Goal: Information Seeking & Learning: Learn about a topic

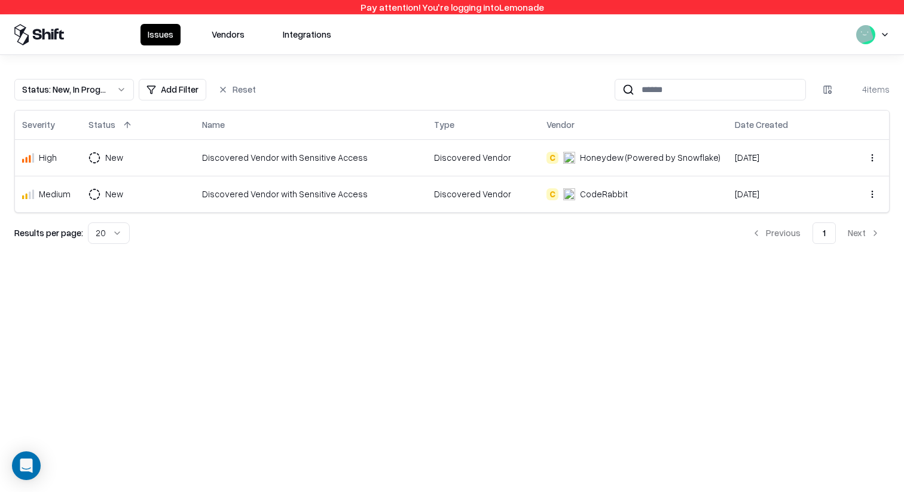
click at [231, 35] on button "Vendors" at bounding box center [227, 35] width 47 height 22
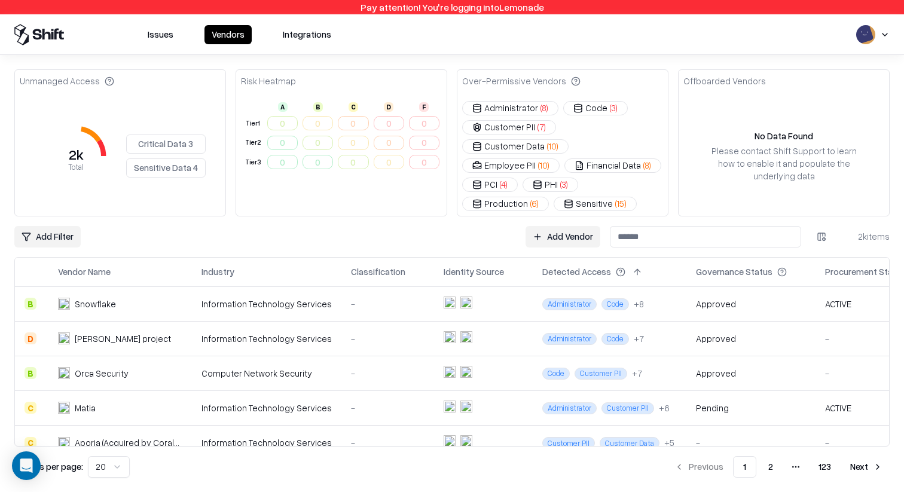
click at [351, 332] on div "-" at bounding box center [388, 338] width 74 height 13
click at [286, 361] on td "Computer Network Security" at bounding box center [266, 373] width 149 height 35
click at [217, 402] on div "Information Technology Services" at bounding box center [266, 408] width 130 height 13
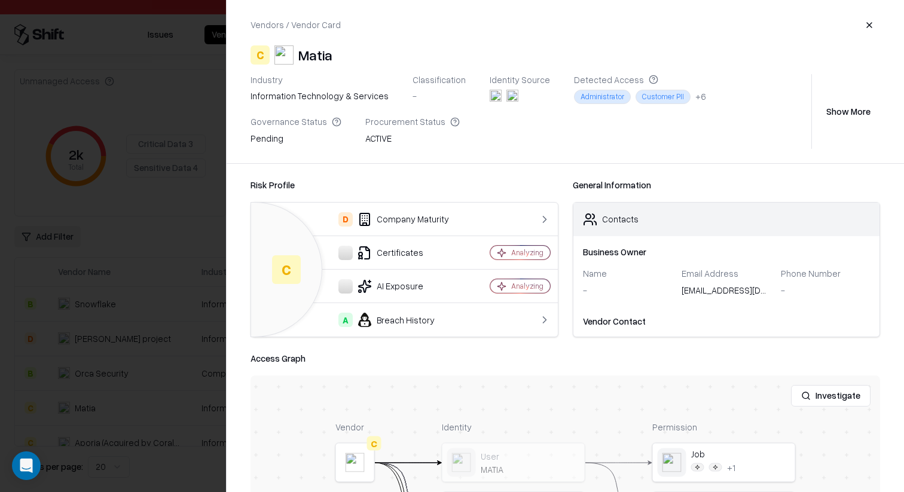
click at [0, 0] on div at bounding box center [0, 0] width 0 height 0
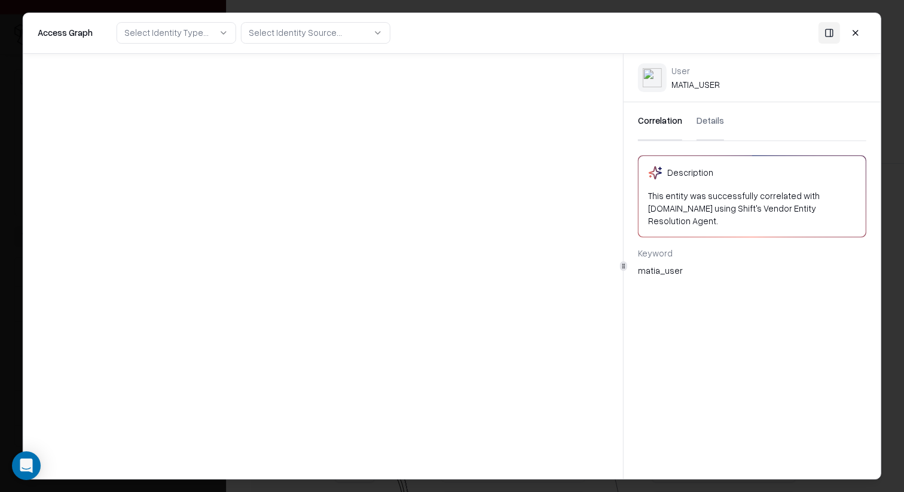
scroll to position [184, 0]
click at [725, 314] on body "Pay attention! You're logging into Lemonade Issues Vendors Integrations Unmanag…" at bounding box center [452, 246] width 904 height 492
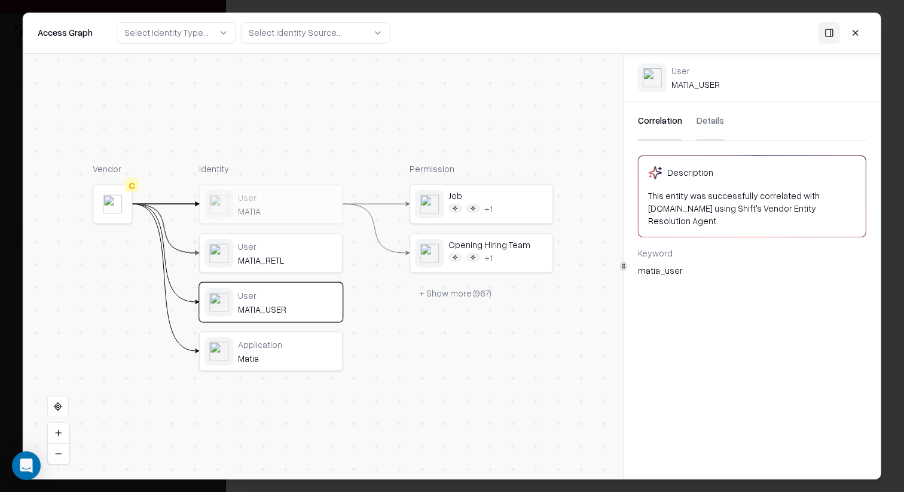
click at [472, 228] on div "Job + 1 Opening Hiring Team + 1 + Show more ( 967 )" at bounding box center [481, 244] width 143 height 120
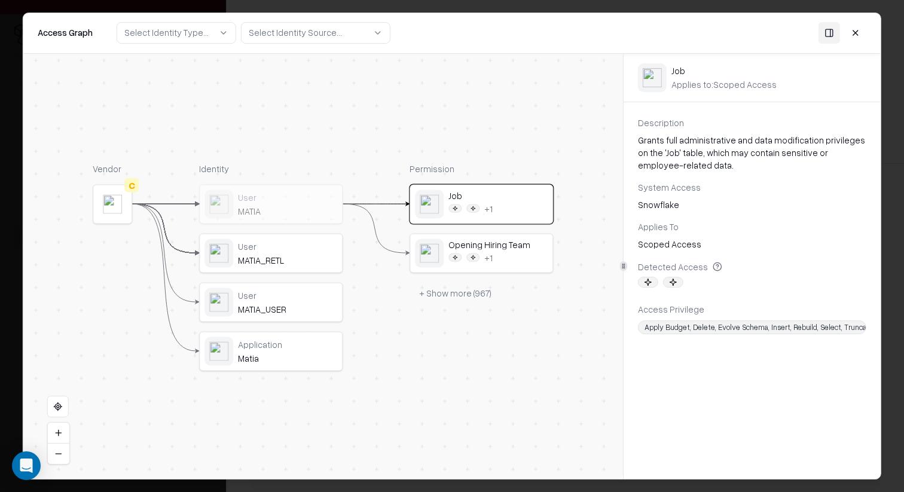
click at [497, 252] on div "+ 1" at bounding box center [497, 257] width 99 height 11
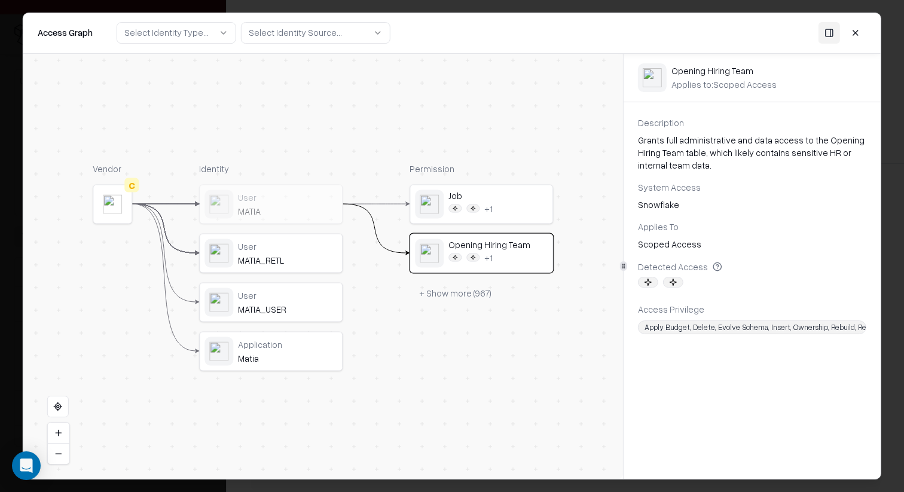
click at [316, 211] on div "MATIA" at bounding box center [287, 210] width 99 height 11
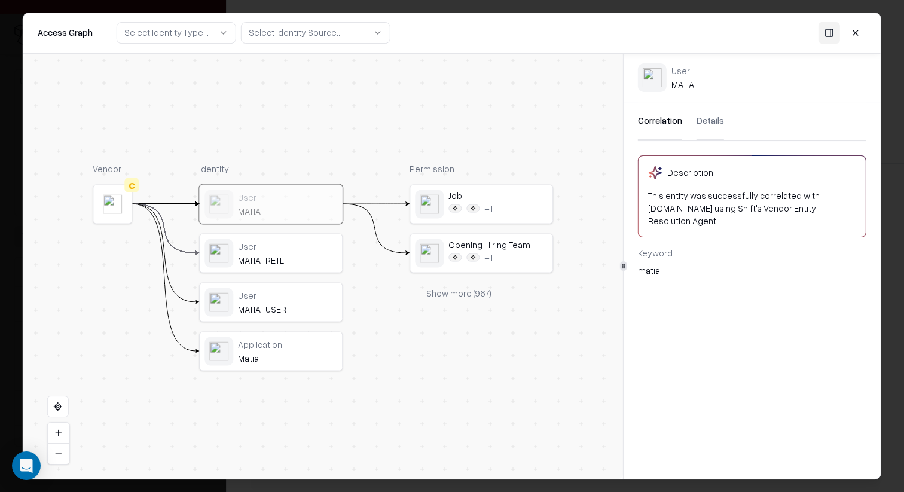
click at [691, 119] on div "Correlation Details" at bounding box center [752, 121] width 228 height 39
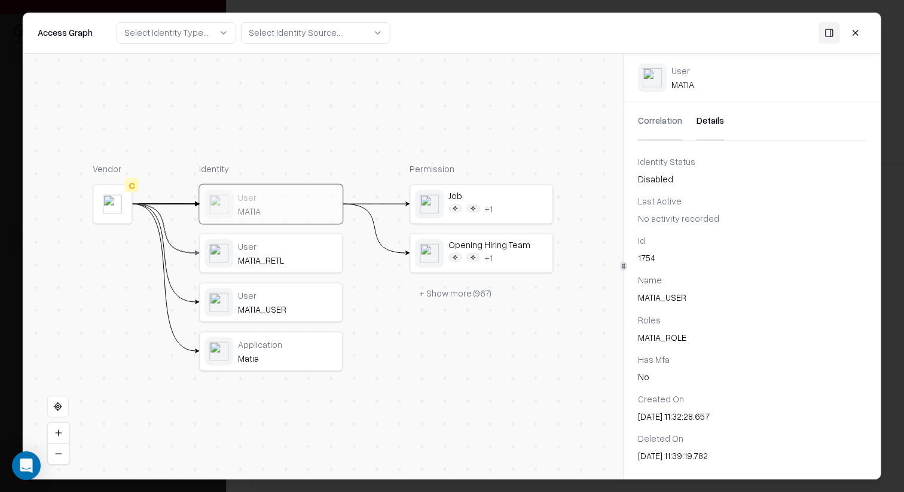
click at [701, 119] on button "Details" at bounding box center [711, 121] width 28 height 38
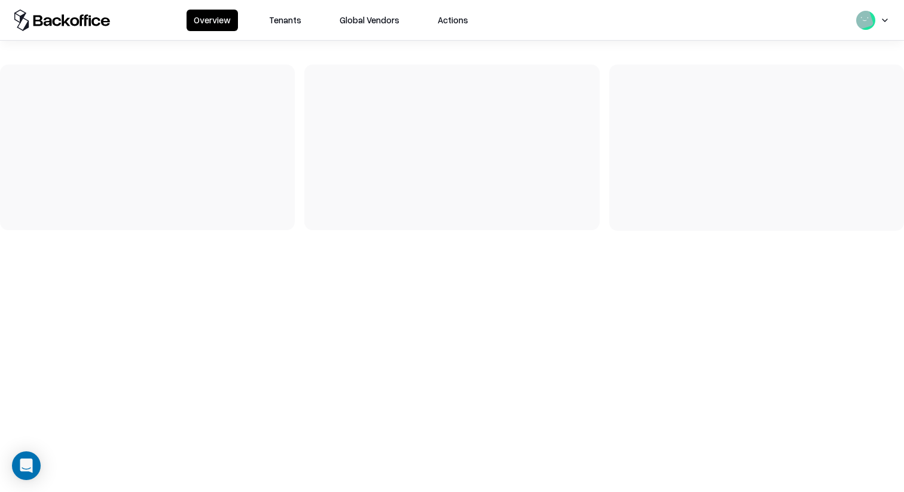
click at [282, 17] on button "Tenants" at bounding box center [285, 21] width 47 height 22
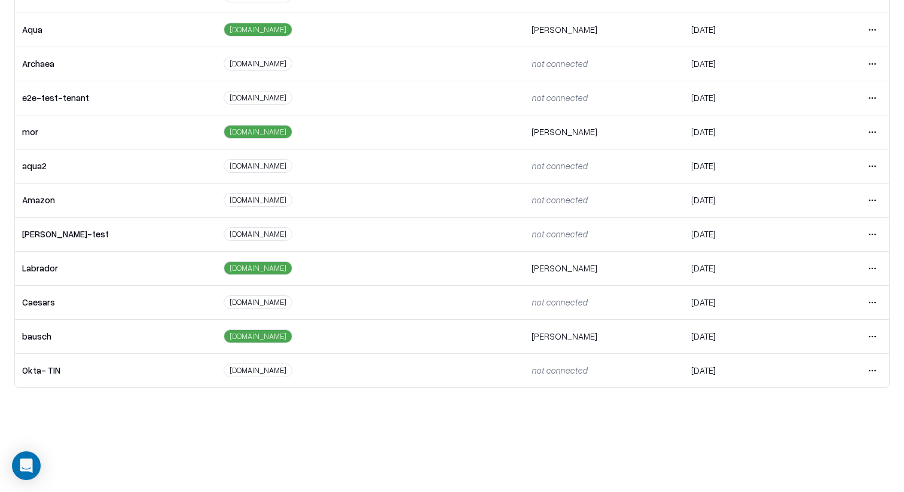
scroll to position [100, 0]
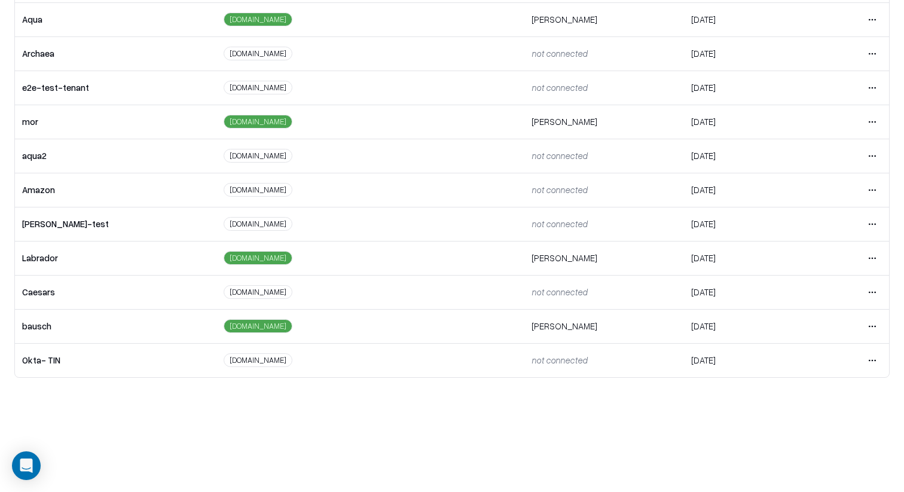
click at [884, 325] on td "Open menu" at bounding box center [843, 326] width 92 height 34
click at [877, 325] on html "Overview Tenants Global Vendors Actions Tenants Add Tenant Tenant name Domain A…" at bounding box center [452, 146] width 904 height 492
click at [807, 419] on div "Login to tenant" at bounding box center [822, 426] width 129 height 24
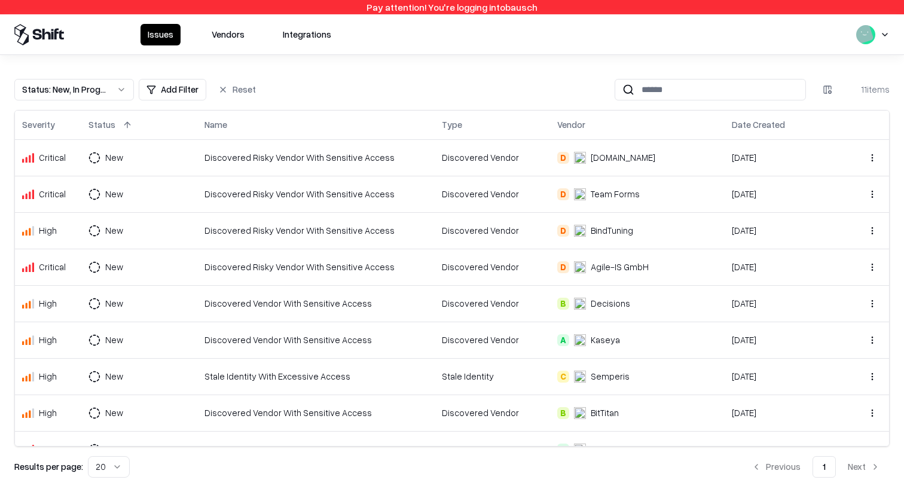
click at [230, 33] on button "Vendors" at bounding box center [227, 35] width 47 height 22
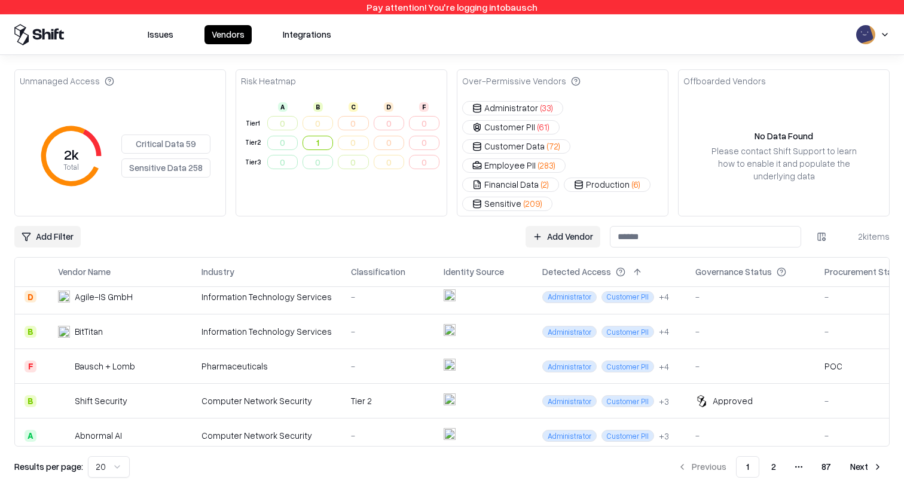
scroll to position [121, 0]
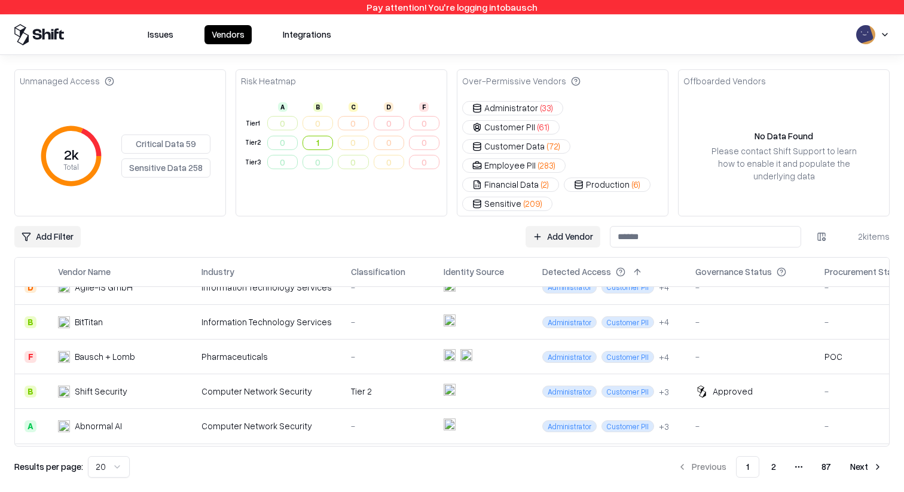
click at [367, 350] on div "-" at bounding box center [388, 356] width 74 height 13
click at [283, 385] on div "Computer Network Security" at bounding box center [266, 391] width 130 height 13
click at [277, 281] on div "Information Technology Services" at bounding box center [266, 287] width 130 height 13
click at [265, 316] on div "Information Technology Services" at bounding box center [266, 322] width 130 height 13
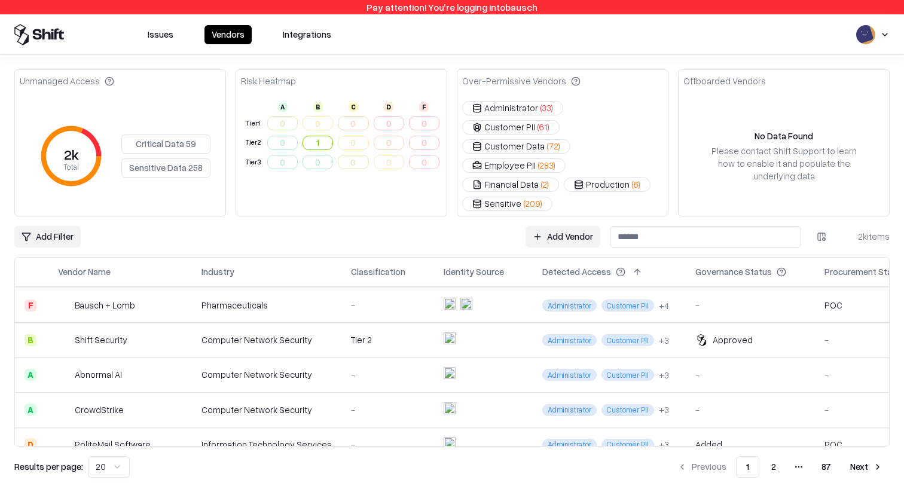
scroll to position [186, 0]
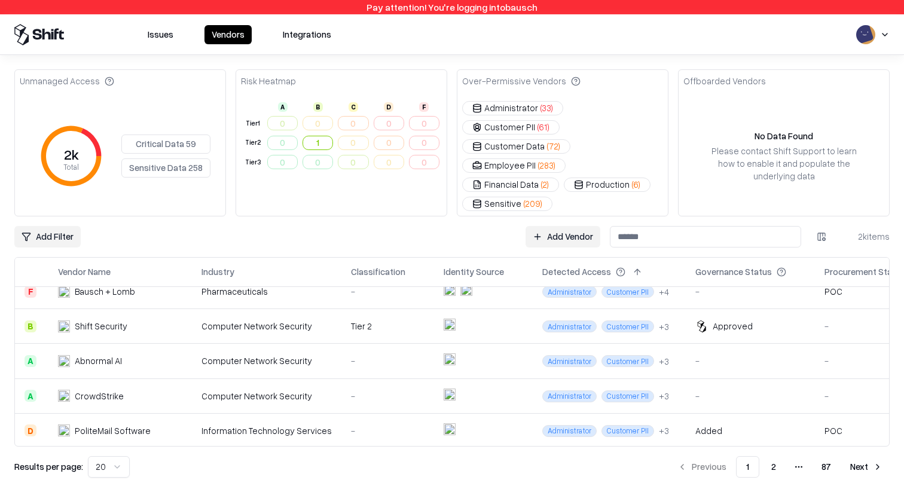
click at [266, 347] on td "Computer Network Security" at bounding box center [266, 361] width 149 height 35
click at [246, 413] on td "Information Technology Services" at bounding box center [266, 430] width 149 height 35
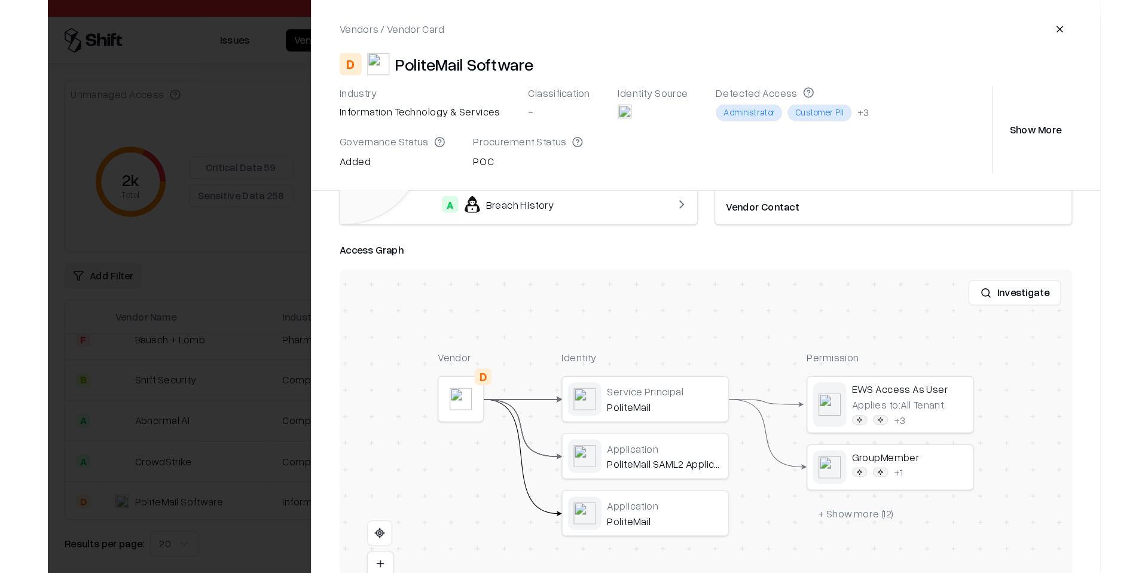
scroll to position [154, 0]
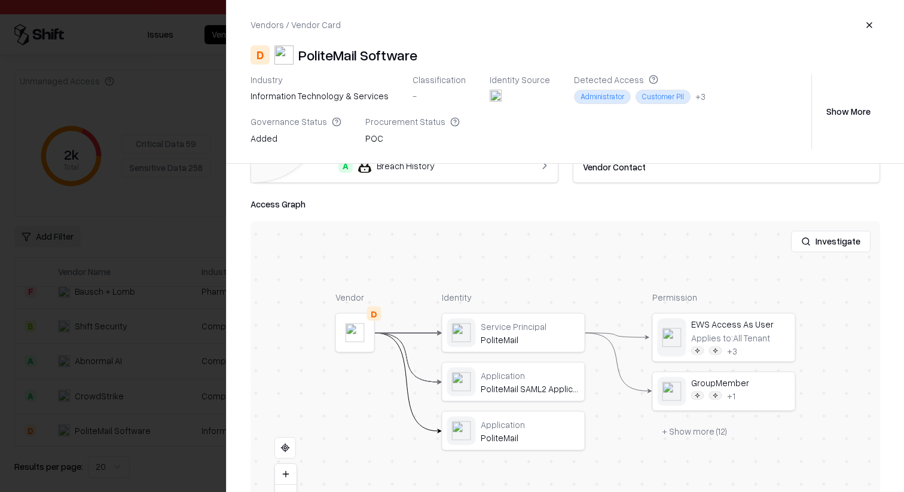
click at [0, 0] on div at bounding box center [0, 0] width 0 height 0
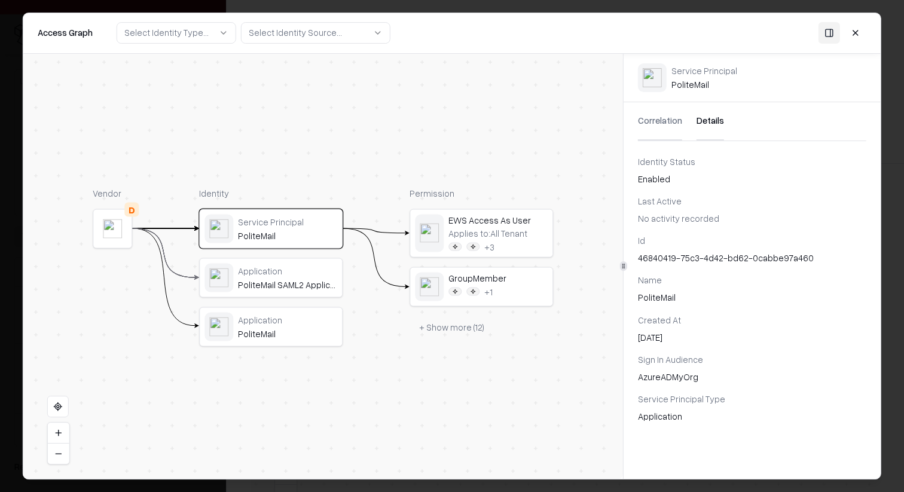
click at [714, 126] on button "Details" at bounding box center [711, 121] width 28 height 38
click at [708, 254] on div "46840419-75c3-4d42-bd62-0cabbe97a460" at bounding box center [752, 258] width 228 height 13
copy div "46840419-75c3-4d42-bd62-0cabbe97a460"
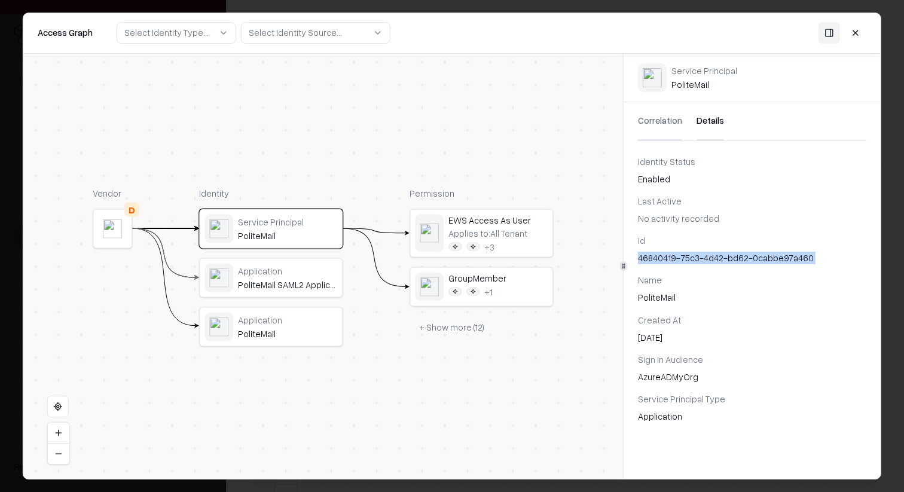
click at [297, 277] on div "Application PoliteMail SAML2 Application" at bounding box center [287, 277] width 99 height 25
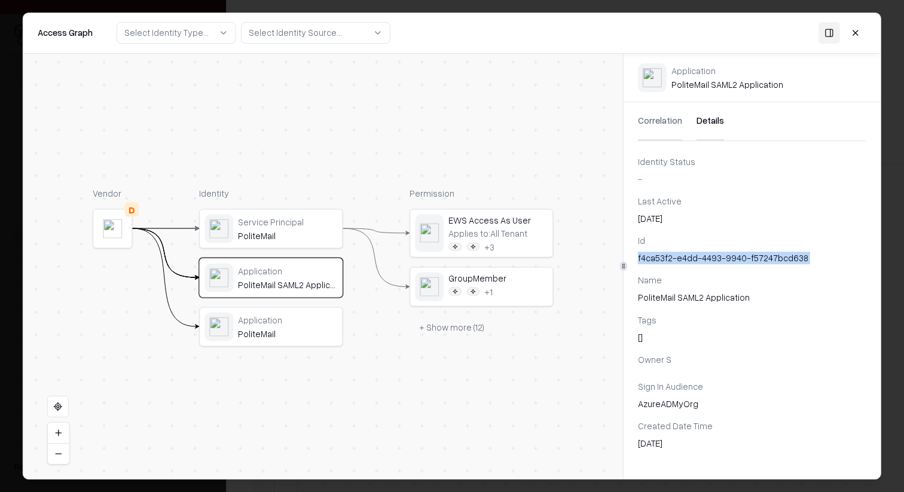
click at [278, 340] on div "Application PoliteMail" at bounding box center [270, 326] width 133 height 29
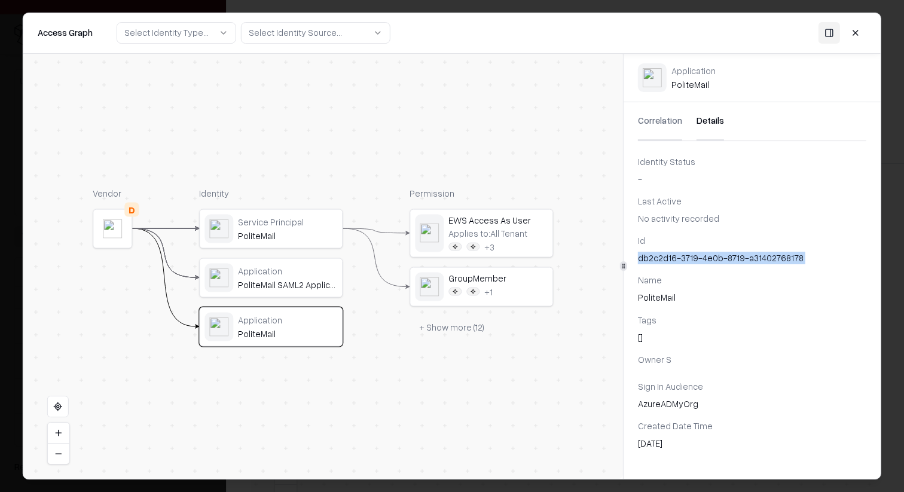
click at [287, 237] on div "PoliteMail" at bounding box center [287, 235] width 99 height 11
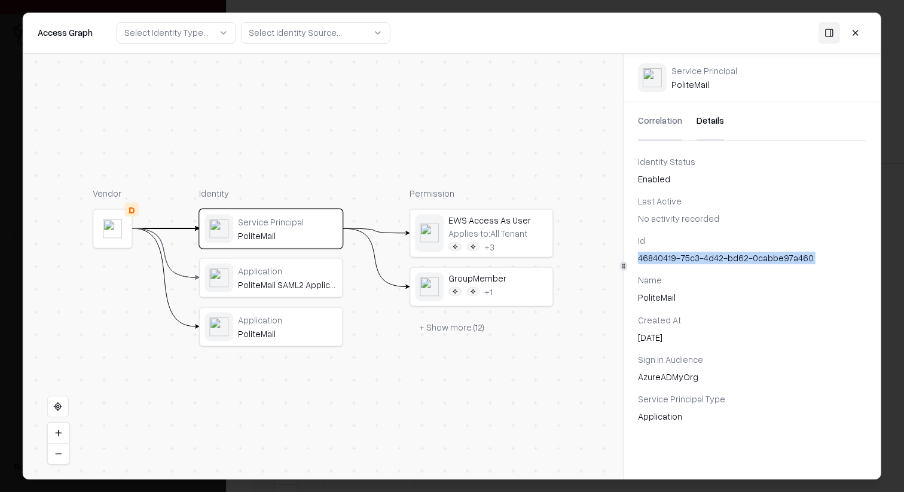
click at [291, 295] on div "Application PoliteMail SAML2 Application" at bounding box center [271, 277] width 142 height 38
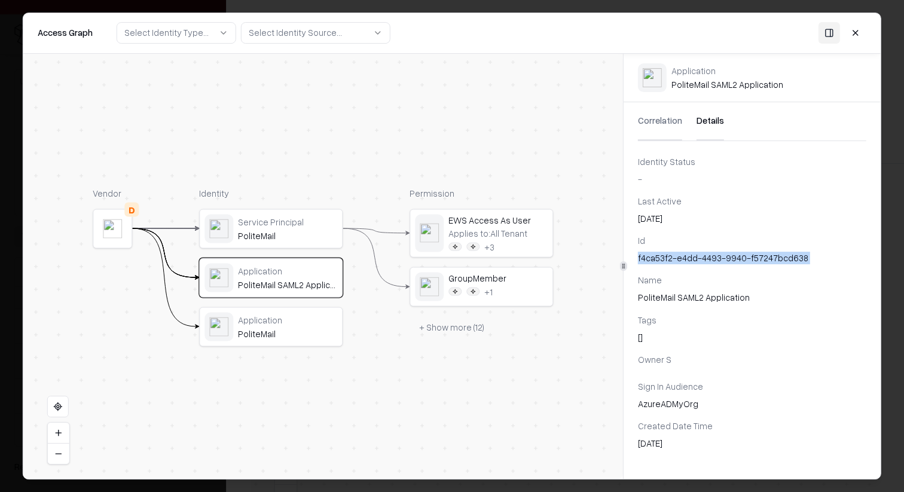
click at [294, 323] on div "Application" at bounding box center [287, 319] width 99 height 11
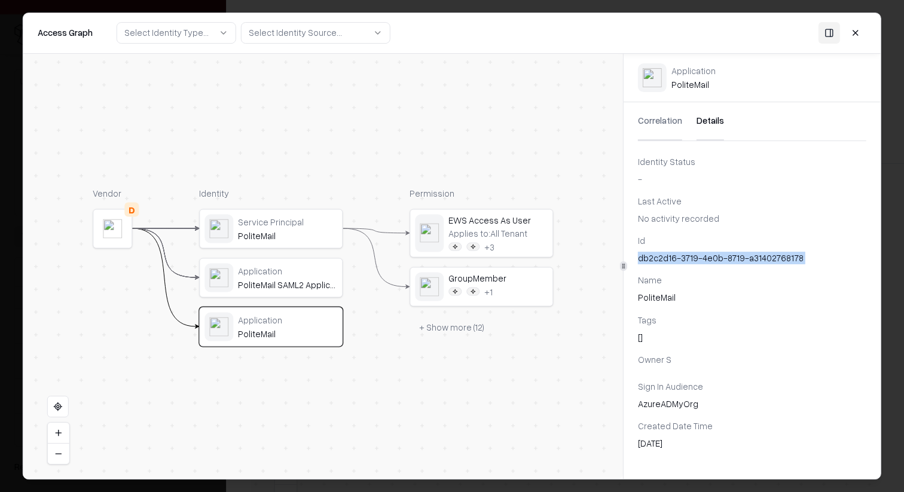
click at [286, 229] on div "Service Principal PoliteMail" at bounding box center [287, 228] width 99 height 25
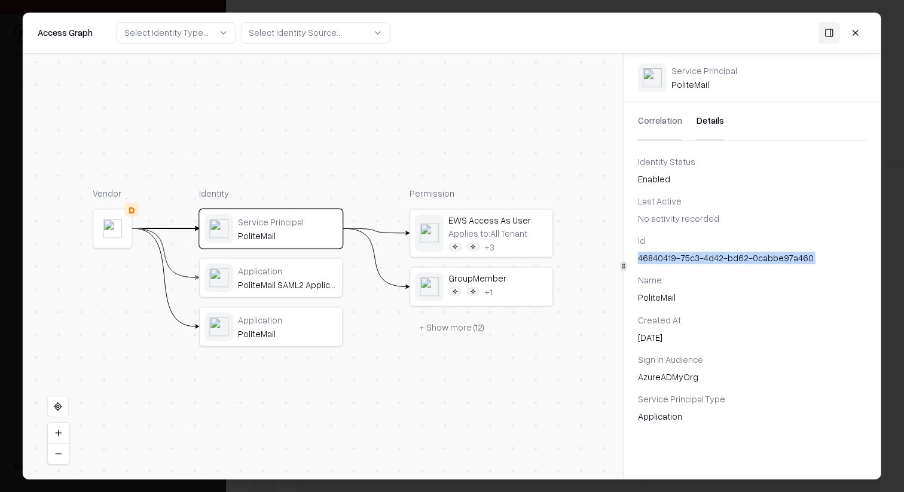
click at [457, 332] on button "+ Show more ( 12 )" at bounding box center [452, 327] width 84 height 22
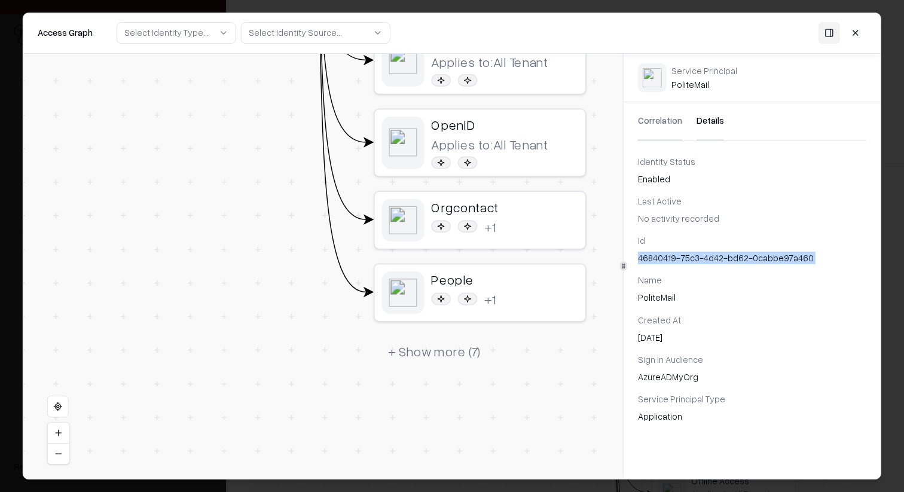
click at [460, 355] on button "+ Show more ( 7 )" at bounding box center [434, 351] width 121 height 32
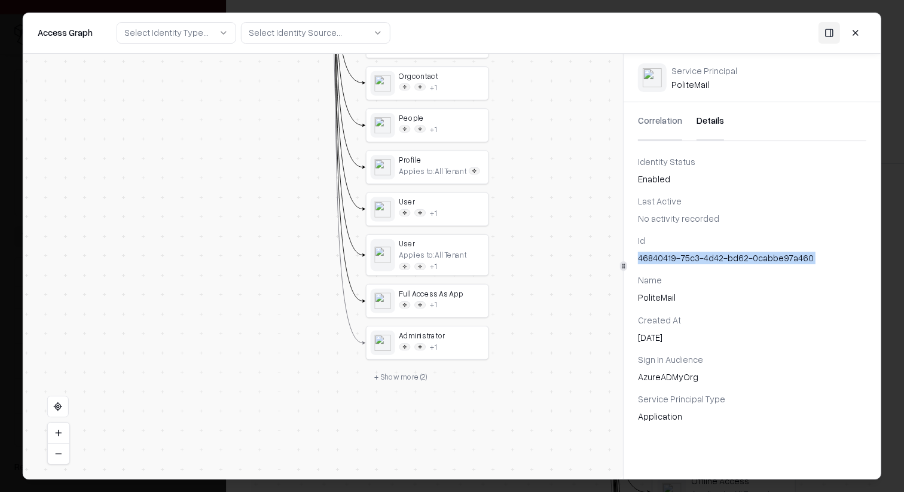
click at [411, 371] on button "+ Show more ( 2 )" at bounding box center [400, 377] width 69 height 19
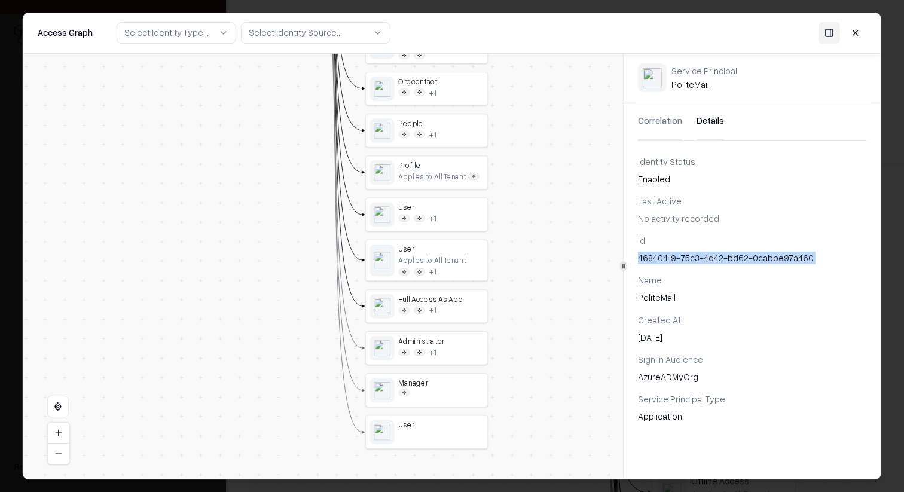
click at [446, 427] on div "User" at bounding box center [440, 425] width 85 height 10
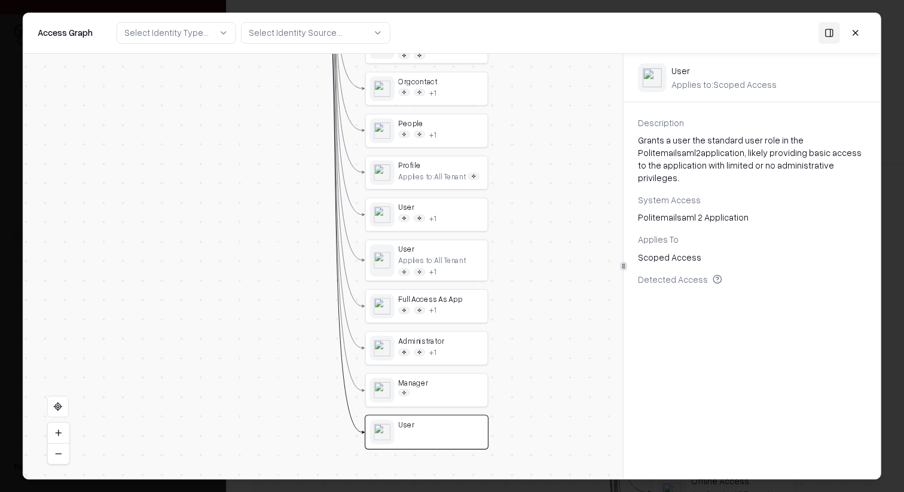
click at [438, 391] on div at bounding box center [440, 392] width 85 height 7
click at [428, 343] on div "Administrator" at bounding box center [440, 340] width 85 height 10
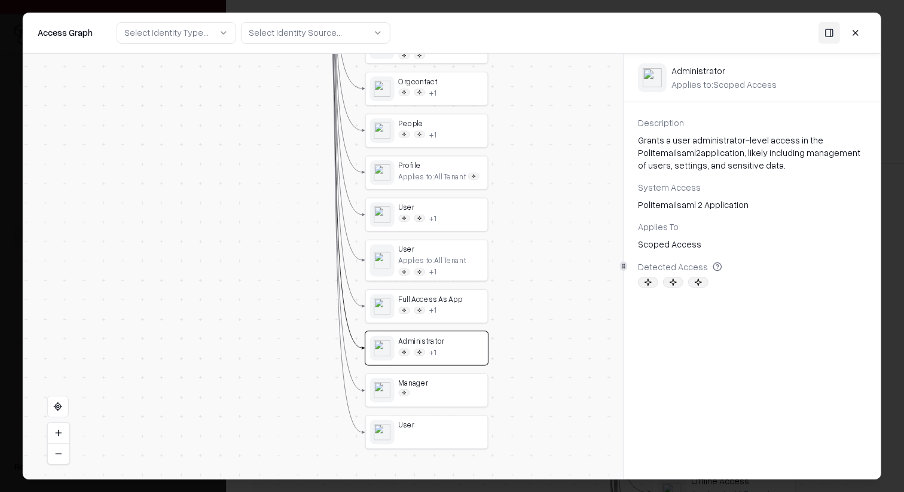
click at [436, 305] on div "+ 1" at bounding box center [440, 310] width 85 height 10
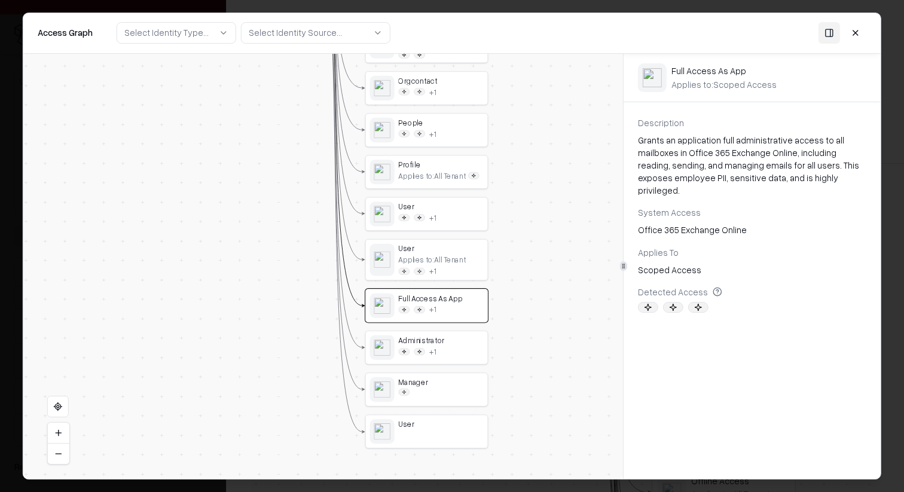
click at [438, 212] on div "User + 1" at bounding box center [440, 213] width 85 height 25
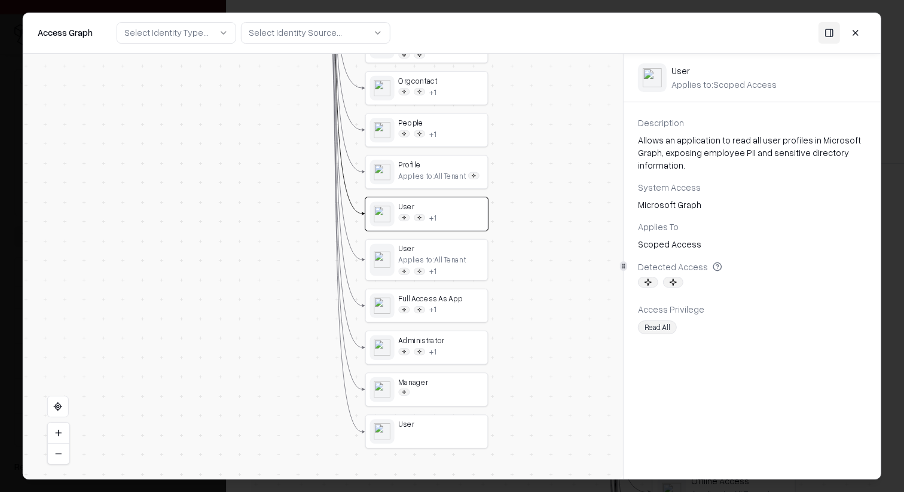
click at [673, 282] on icon at bounding box center [673, 282] width 7 height 7
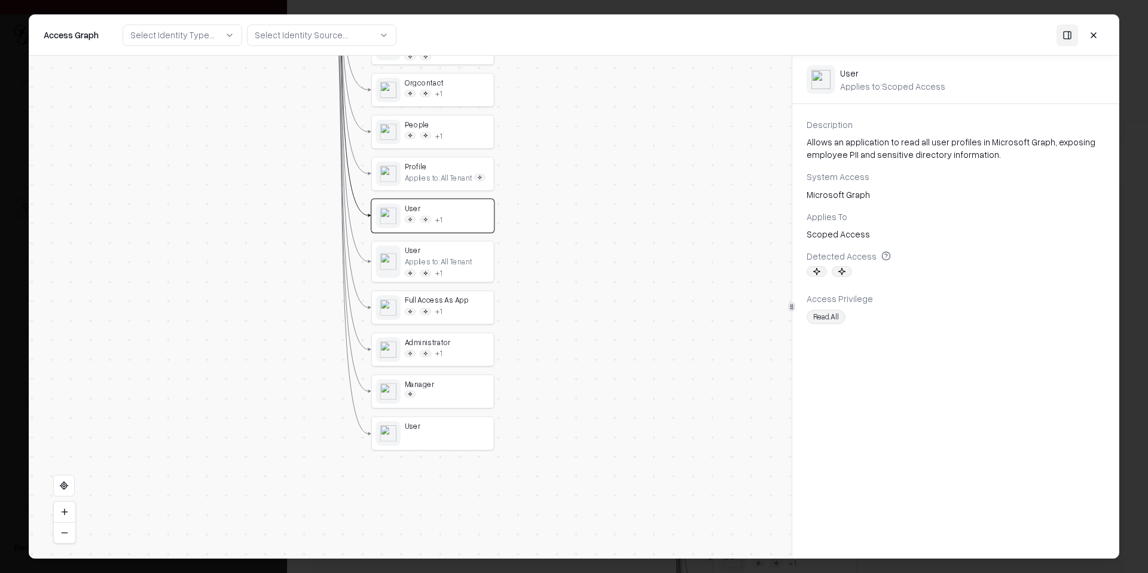
click at [680, 221] on div "Vendor D Identity Service Principal PoliteMail Application PoliteMail SAML2 App…" at bounding box center [410, 307] width 762 height 502
